Goal: Task Accomplishment & Management: Complete application form

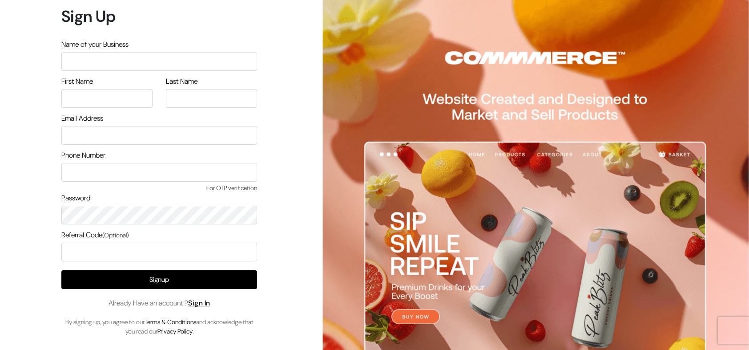
click at [145, 61] on input "text" at bounding box center [159, 61] width 196 height 19
click at [128, 86] on div "First Name" at bounding box center [106, 92] width 91 height 32
click at [138, 62] on input "text" at bounding box center [159, 61] width 196 height 19
type input "arasanstore"
click at [122, 97] on input "text" at bounding box center [106, 98] width 91 height 19
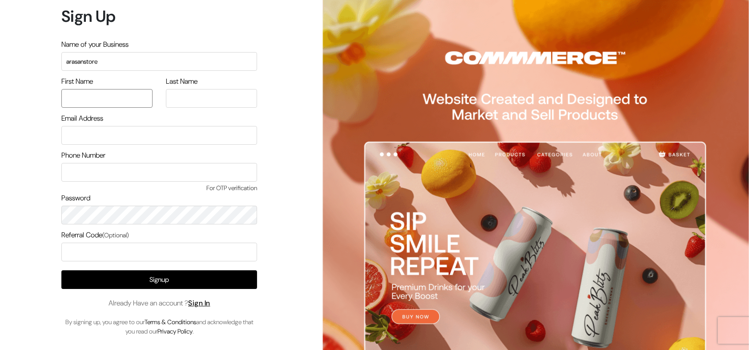
type input "arasan"
click at [189, 96] on input "text" at bounding box center [211, 98] width 91 height 19
type input "arasan"
click at [141, 140] on input "email" at bounding box center [159, 135] width 196 height 19
type input "[EMAIL_ADDRESS][DOMAIN_NAME]"
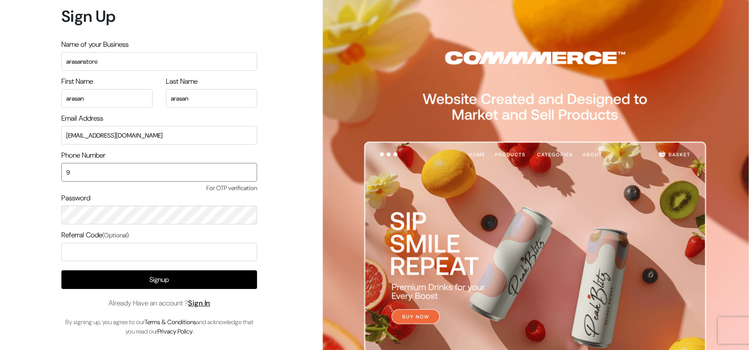
type input "9500829799"
click at [173, 132] on input "arasan@outdoinc.com" at bounding box center [159, 135] width 196 height 19
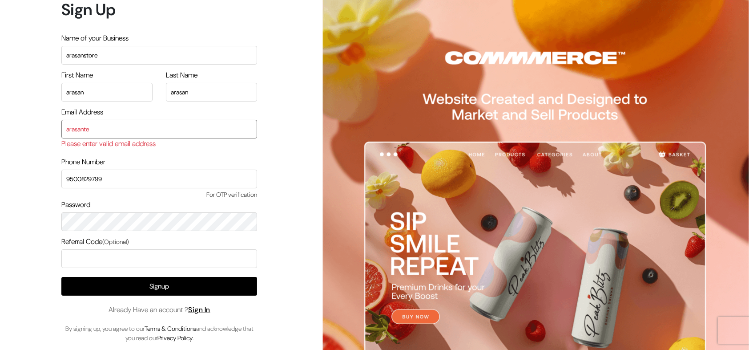
type input "[EMAIL_ADDRESS][DOMAIN_NAME]"
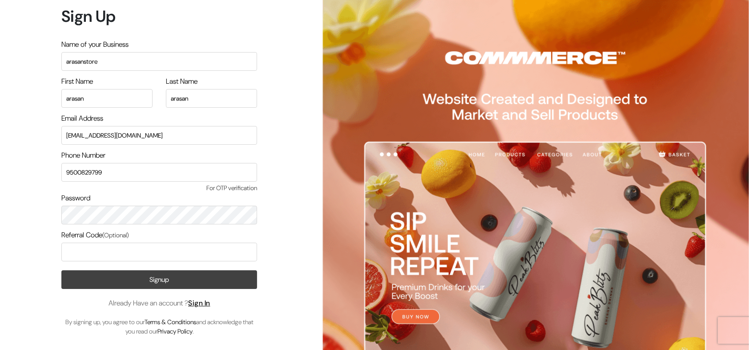
click at [165, 281] on button "Signup" at bounding box center [159, 279] width 196 height 19
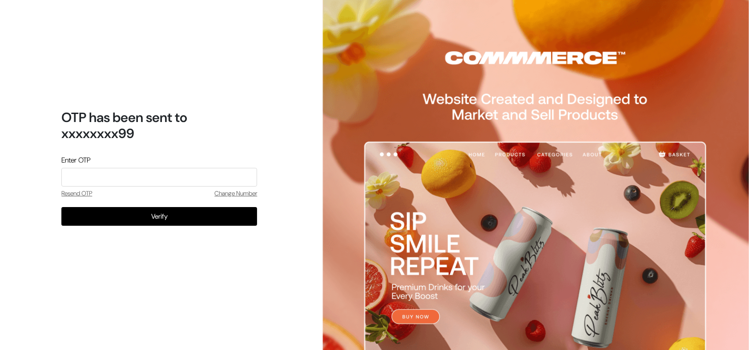
click at [153, 175] on input "tel" at bounding box center [159, 177] width 196 height 19
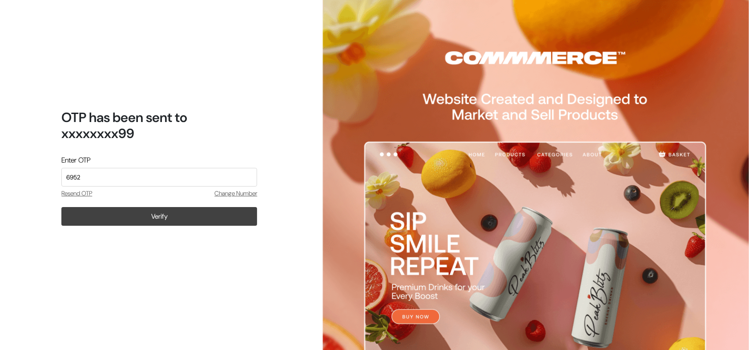
type input "6952"
click at [193, 213] on button "Verify" at bounding box center [159, 216] width 196 height 19
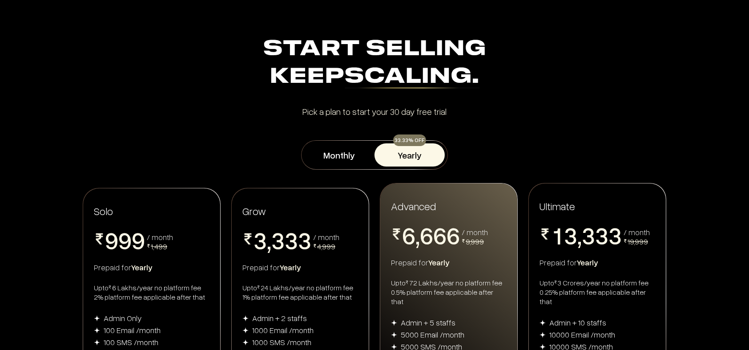
scroll to position [149, 0]
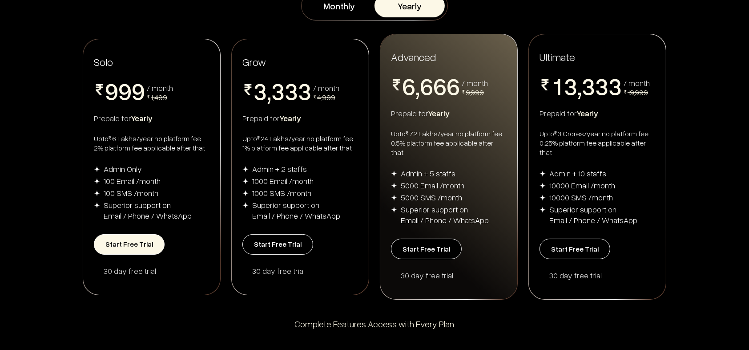
click at [126, 234] on button "Start Free Trial" at bounding box center [129, 244] width 71 height 20
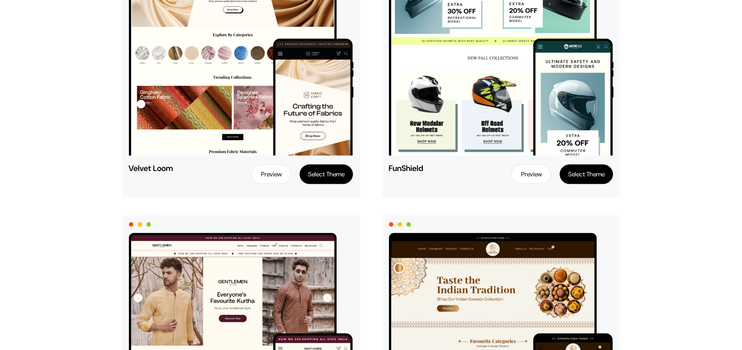
scroll to position [1960, 0]
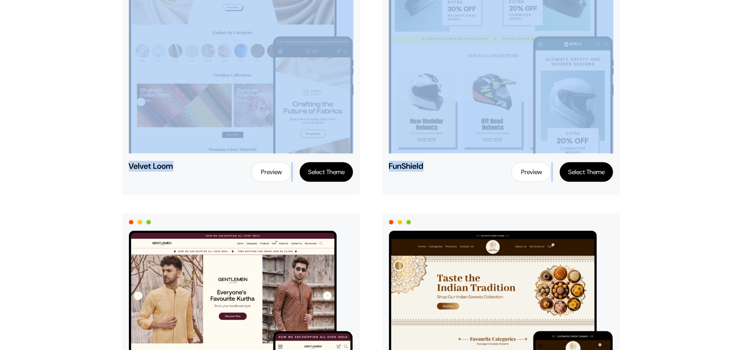
drag, startPoint x: 0, startPoint y: 0, endPoint x: 161, endPoint y: 149, distance: 219.4
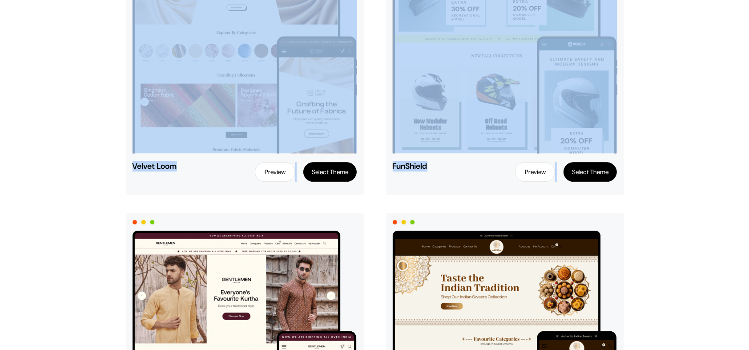
scroll to position [2309, 0]
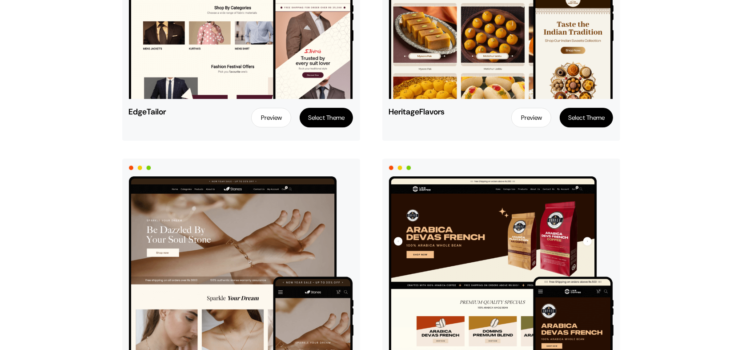
click at [326, 120] on button "Select Theme" at bounding box center [326, 118] width 53 height 20
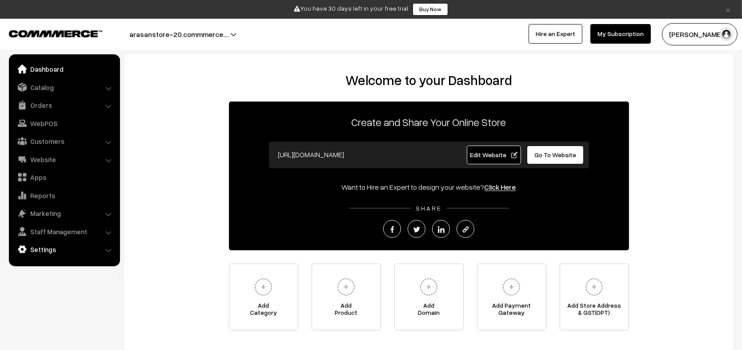
click at [104, 253] on link "Settings" at bounding box center [64, 249] width 106 height 16
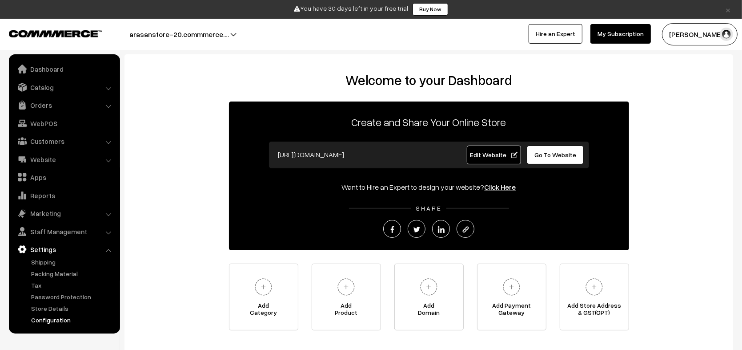
click at [40, 316] on link "Configuration" at bounding box center [73, 319] width 88 height 9
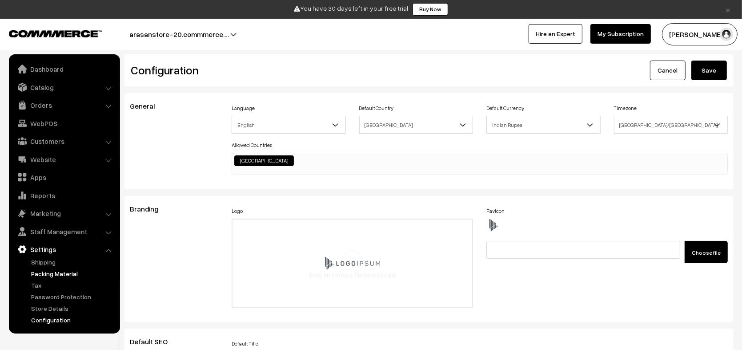
scroll to position [706, 0]
click at [52, 157] on link "Website" at bounding box center [64, 159] width 106 height 16
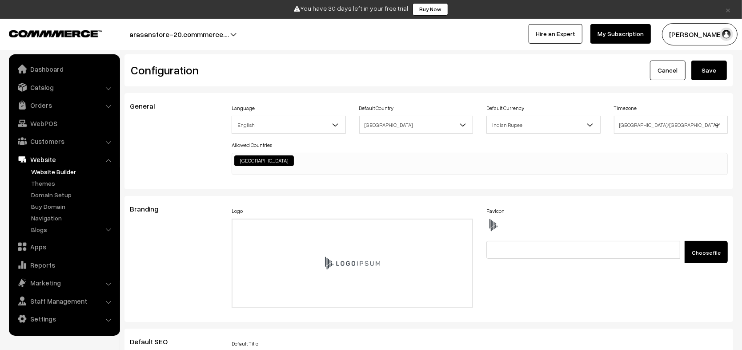
click at [40, 172] on link "Website Builder" at bounding box center [73, 171] width 88 height 9
